Goal: Find specific page/section: Find specific page/section

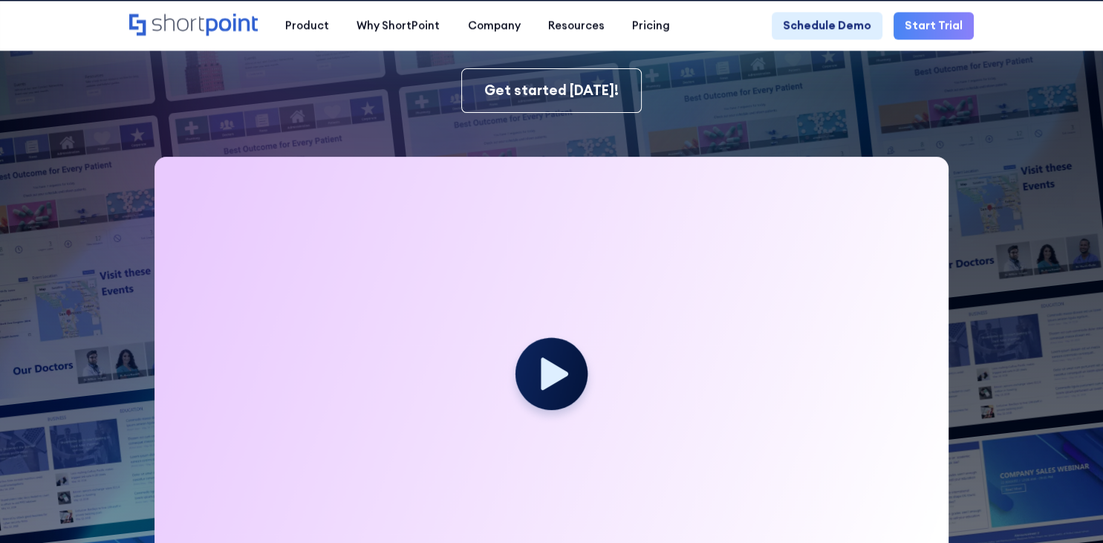
scroll to position [314, 0]
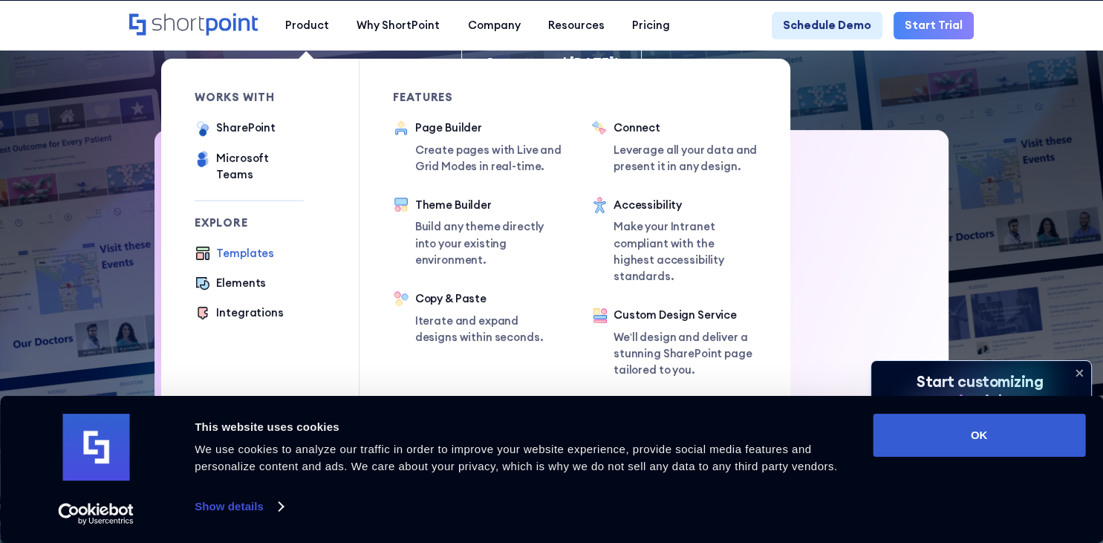
click at [251, 245] on div "Templates" at bounding box center [245, 253] width 58 height 16
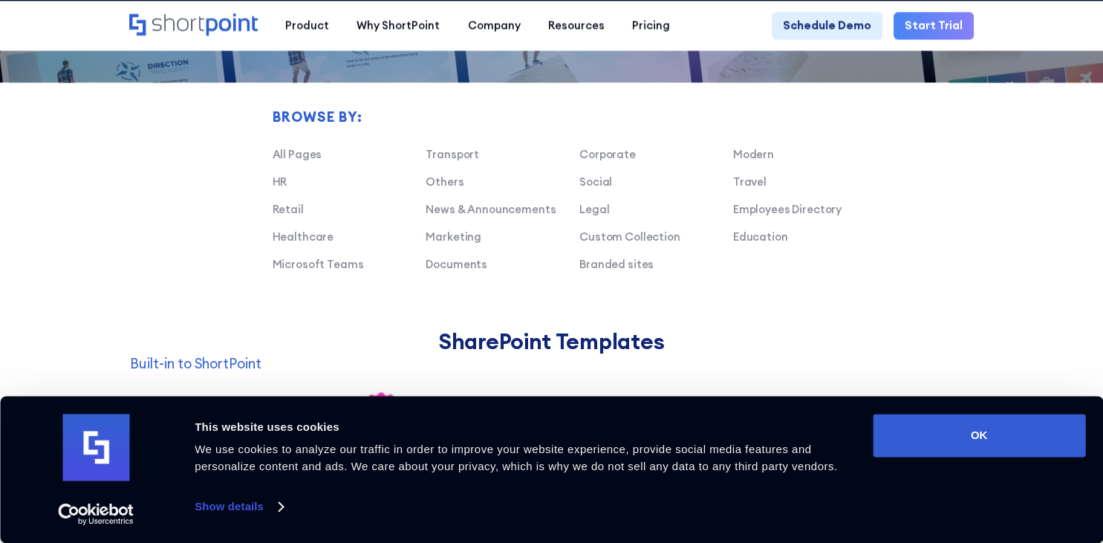
scroll to position [941, 0]
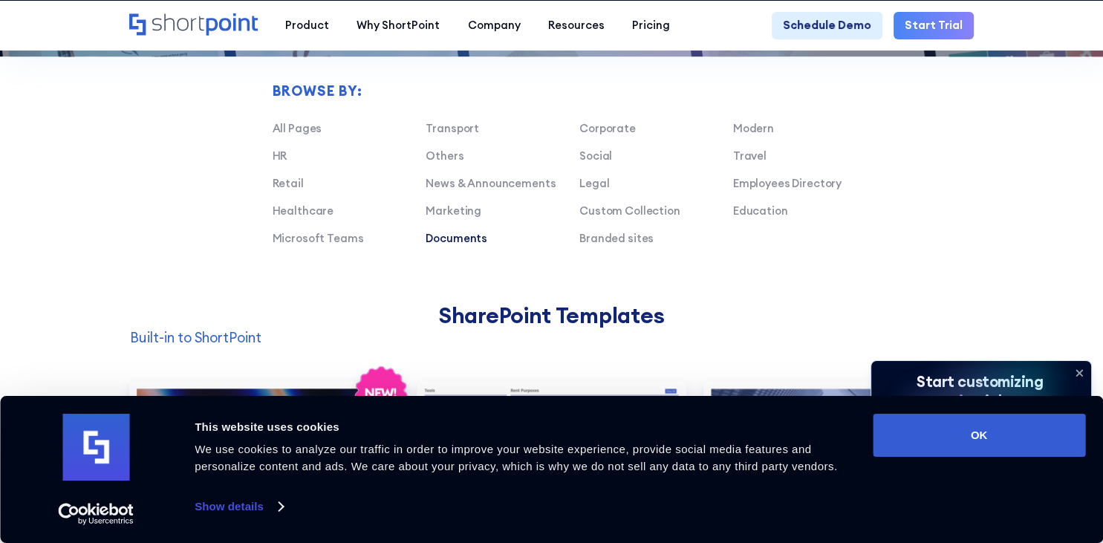
click at [460, 236] on link "Documents" at bounding box center [457, 238] width 62 height 14
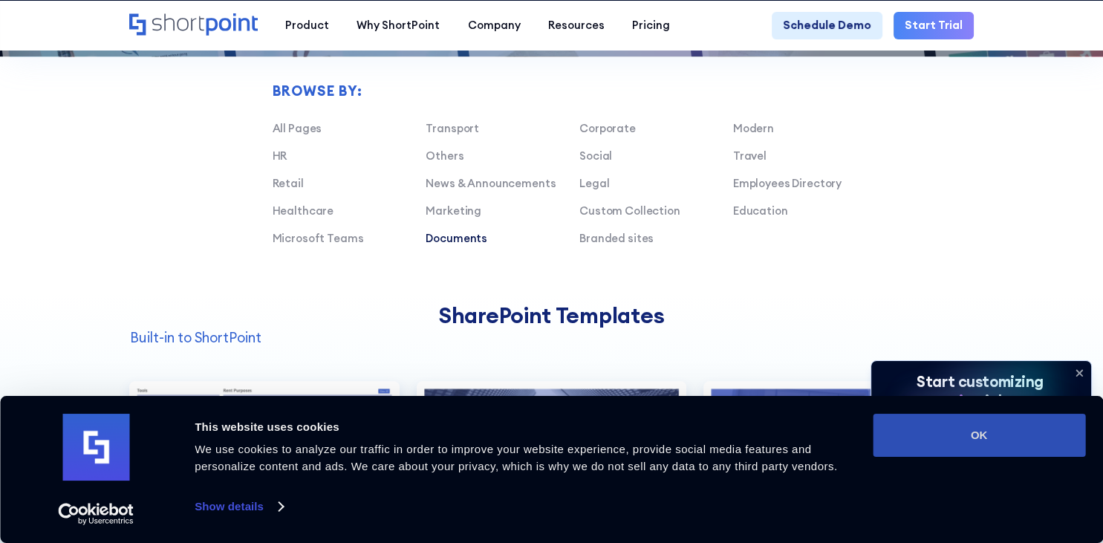
click at [930, 421] on button "OK" at bounding box center [979, 435] width 212 height 43
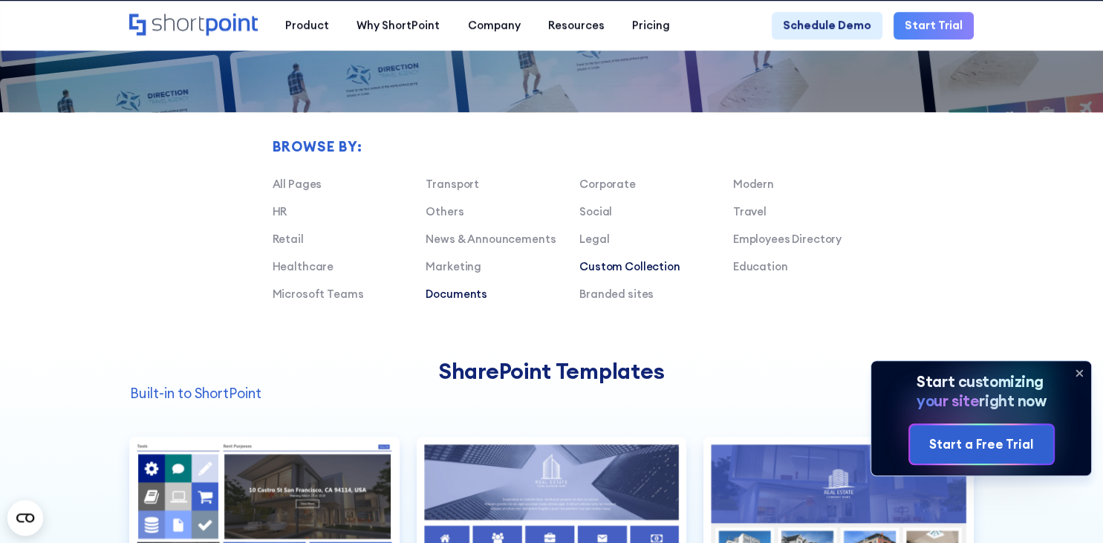
scroll to position [863, 0]
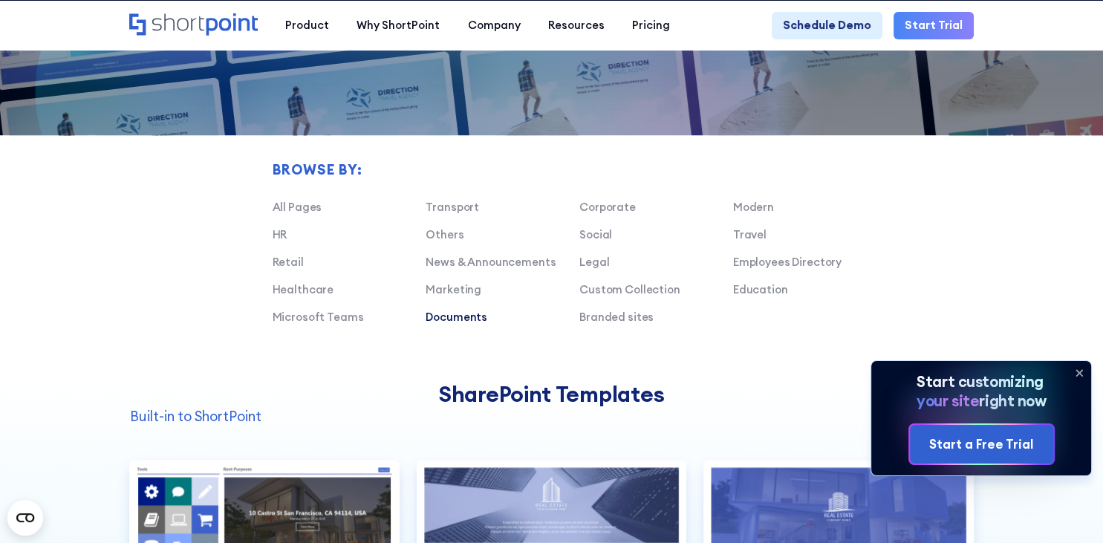
click at [458, 308] on div "Transport Corporate Modern HR Others Social Travel Retail News & Announcements …" at bounding box center [580, 268] width 614 height 138
click at [458, 316] on link "Documents" at bounding box center [457, 317] width 62 height 14
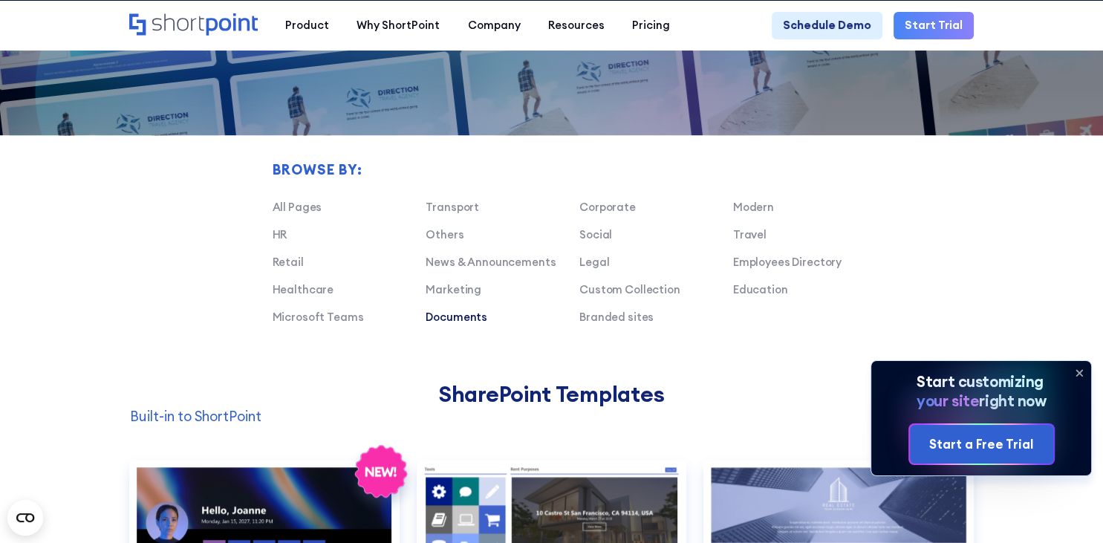
click at [471, 315] on link "Documents" at bounding box center [457, 317] width 62 height 14
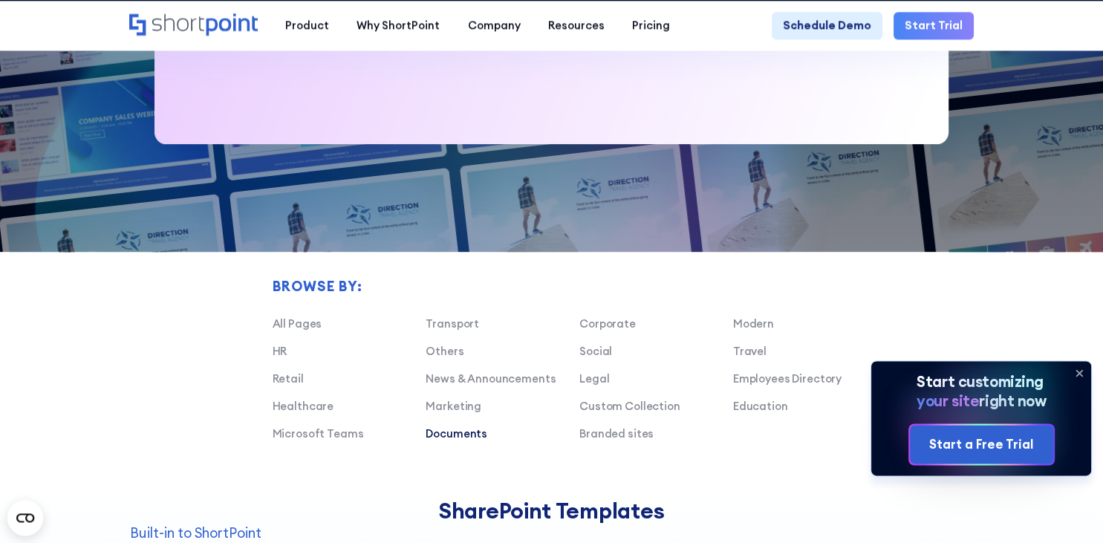
scroll to position [706, 0]
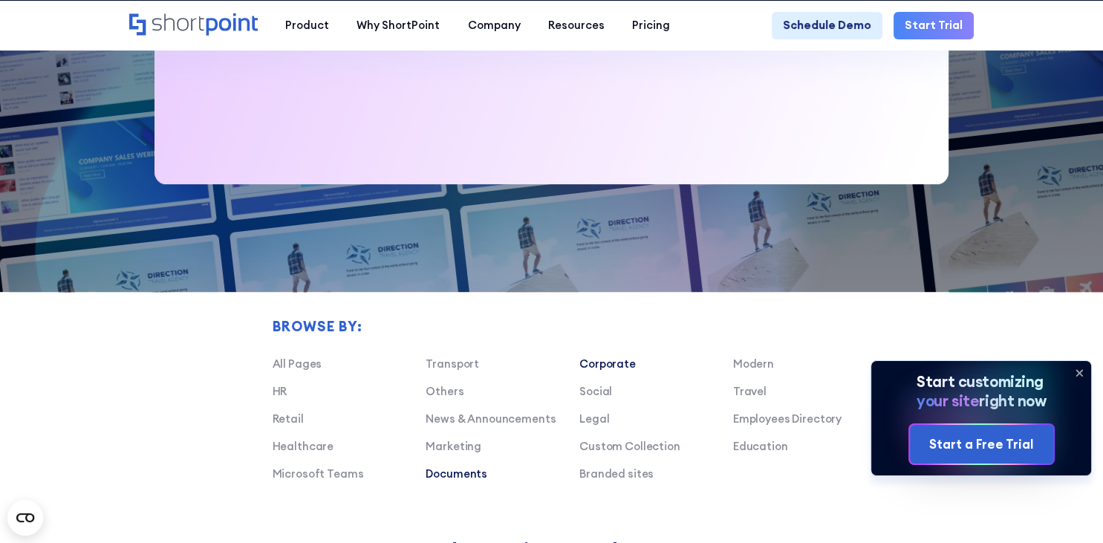
click at [595, 363] on link "Corporate" at bounding box center [607, 364] width 56 height 14
click at [589, 360] on link "Corporate" at bounding box center [607, 364] width 56 height 14
click at [579, 362] on div "Transport" at bounding box center [503, 364] width 154 height 16
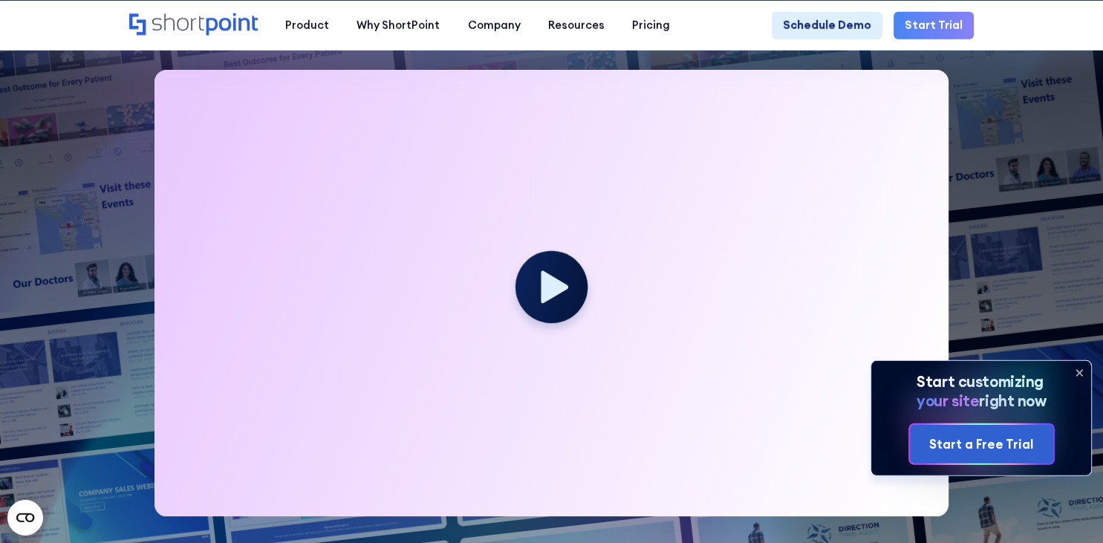
scroll to position [314, 0]
